Goal: Complete application form

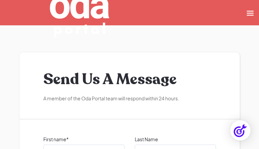
type input "icTKtbrKceuLPYA"
type input "aqlFDLQxhMMb"
type input "ZBFbvVEgSq"
type input "zWyuuUDAAIhDItqE"
type input "[EMAIL_ADDRESS][DOMAIN_NAME]"
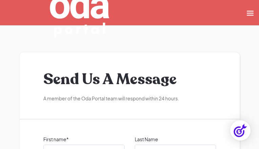
checkbox input "true"
checkbox input "false"
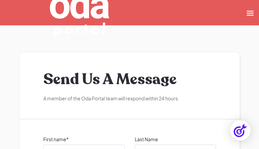
checkbox input "false"
checkbox input "true"
checkbox input "false"
